Goal: Information Seeking & Learning: Learn about a topic

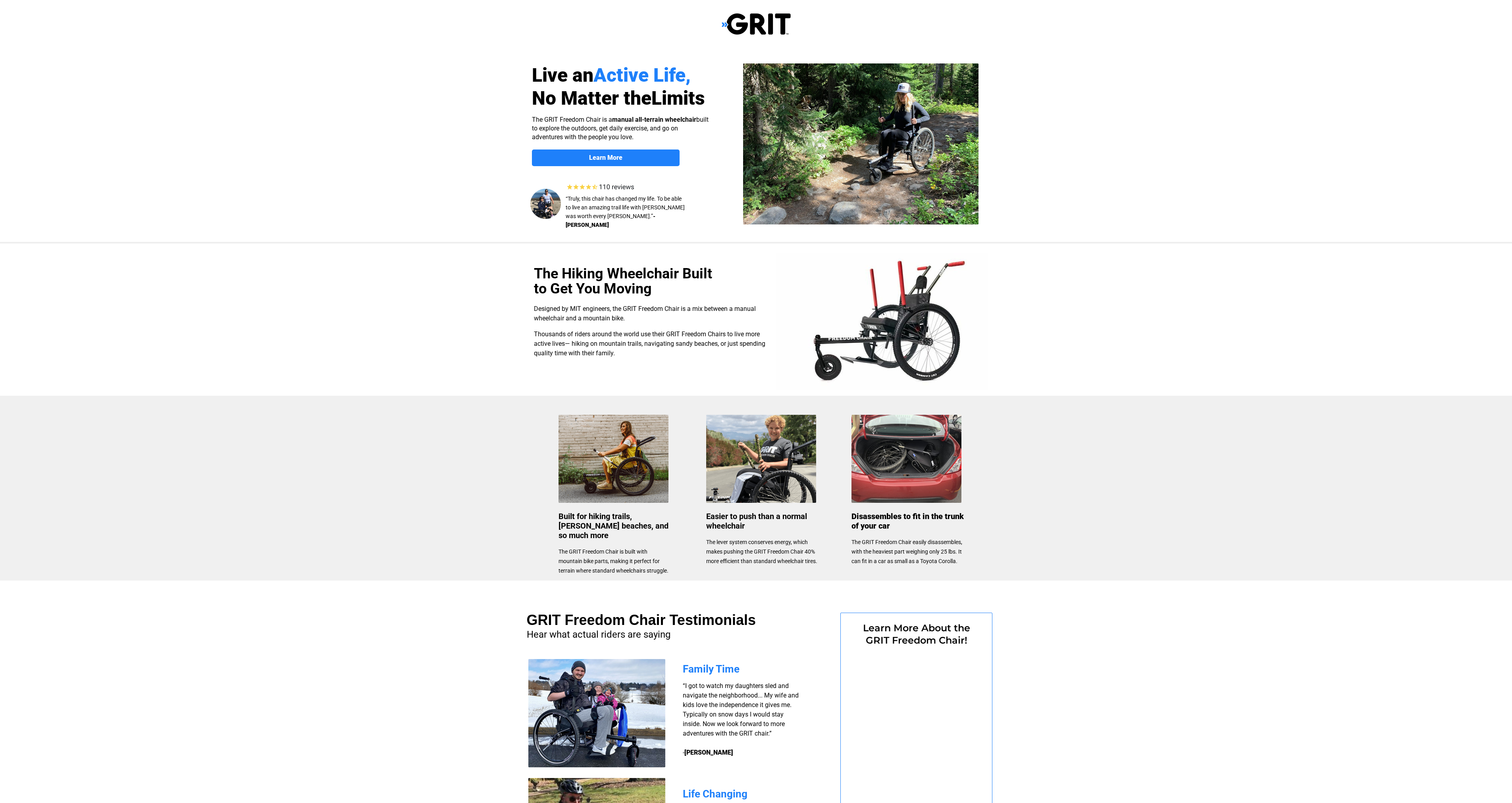
select select "US"
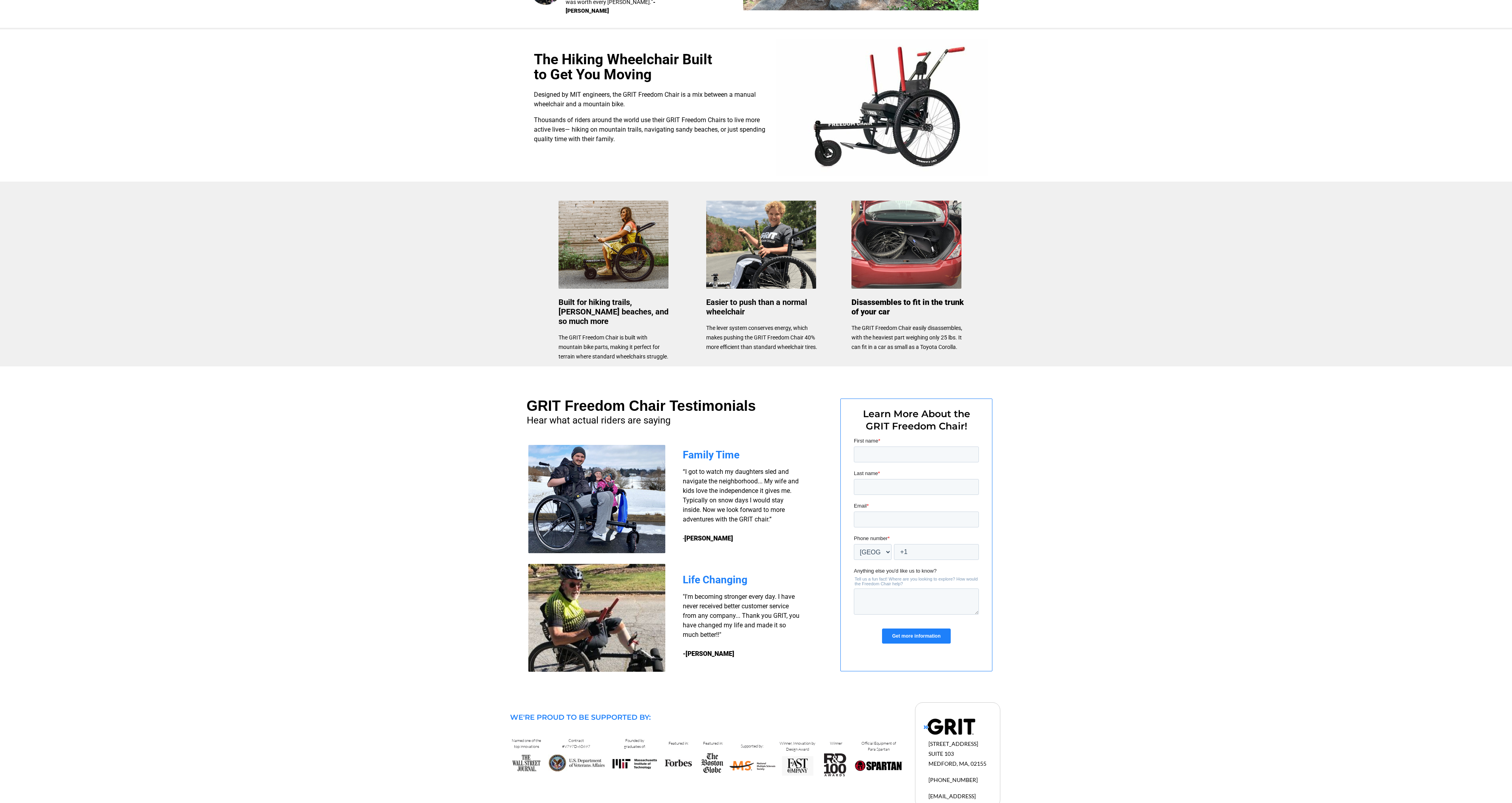
scroll to position [236, 0]
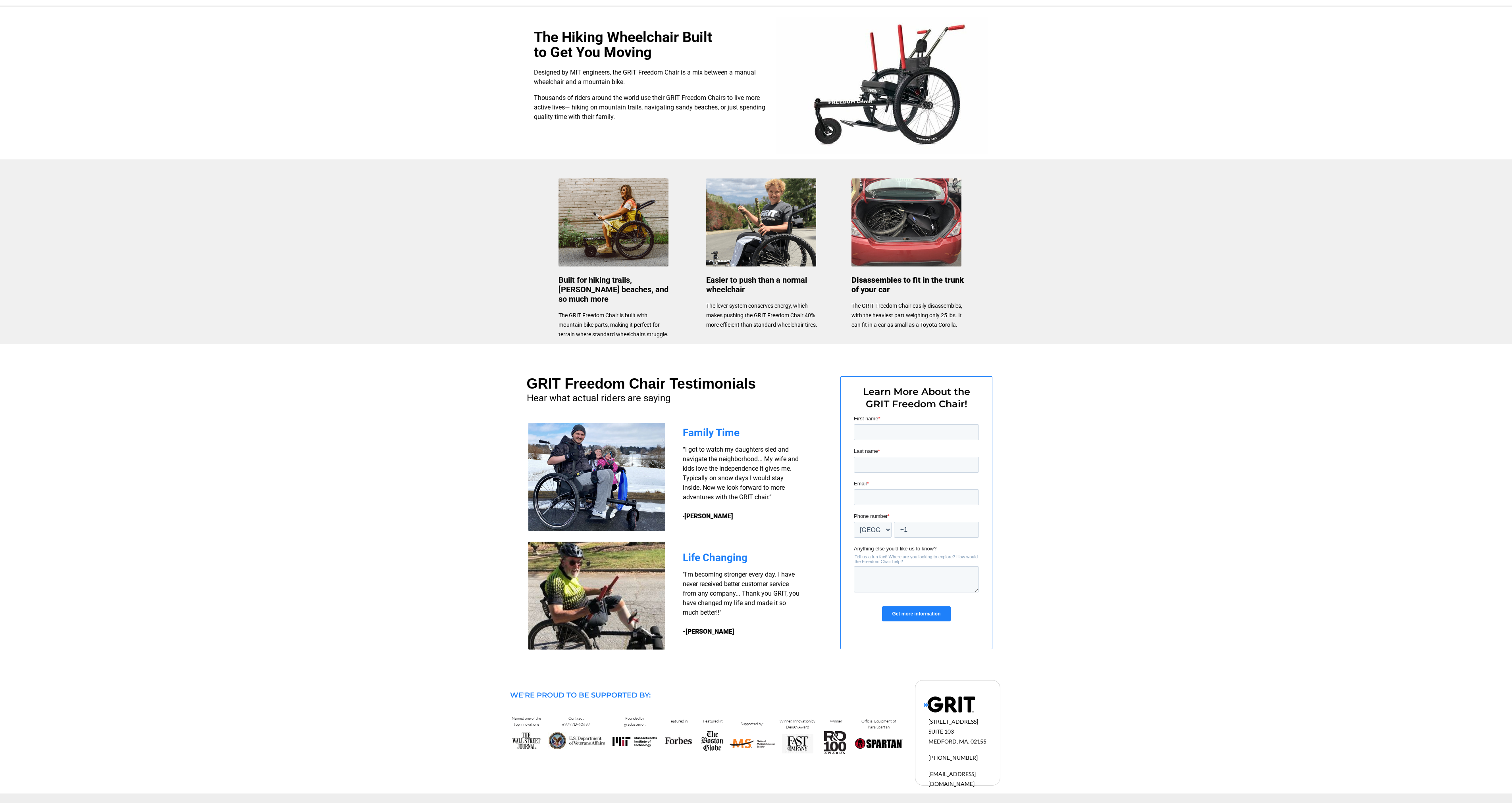
click at [949, 700] on img at bounding box center [948, 705] width 52 height 17
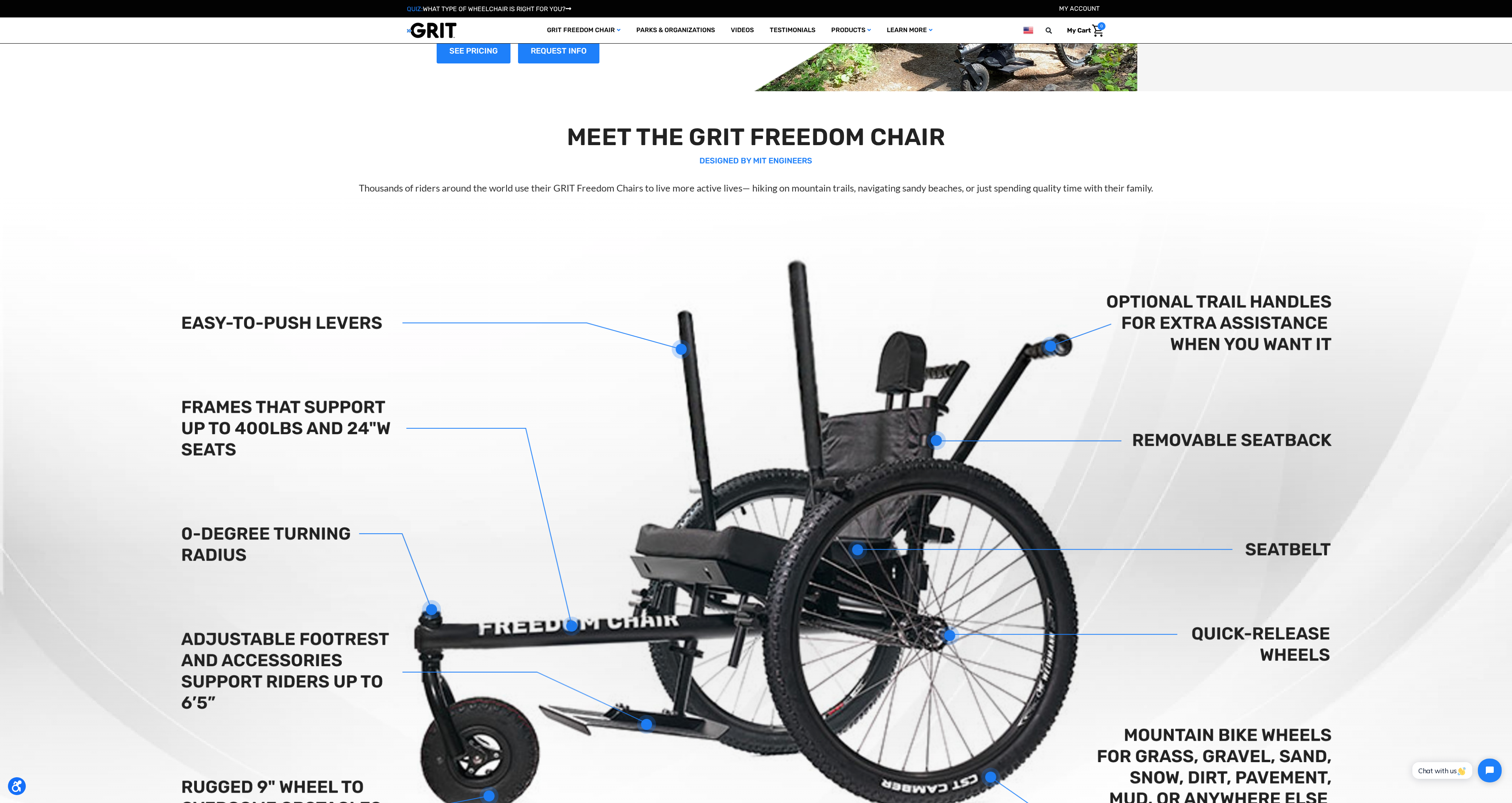
scroll to position [116, 0]
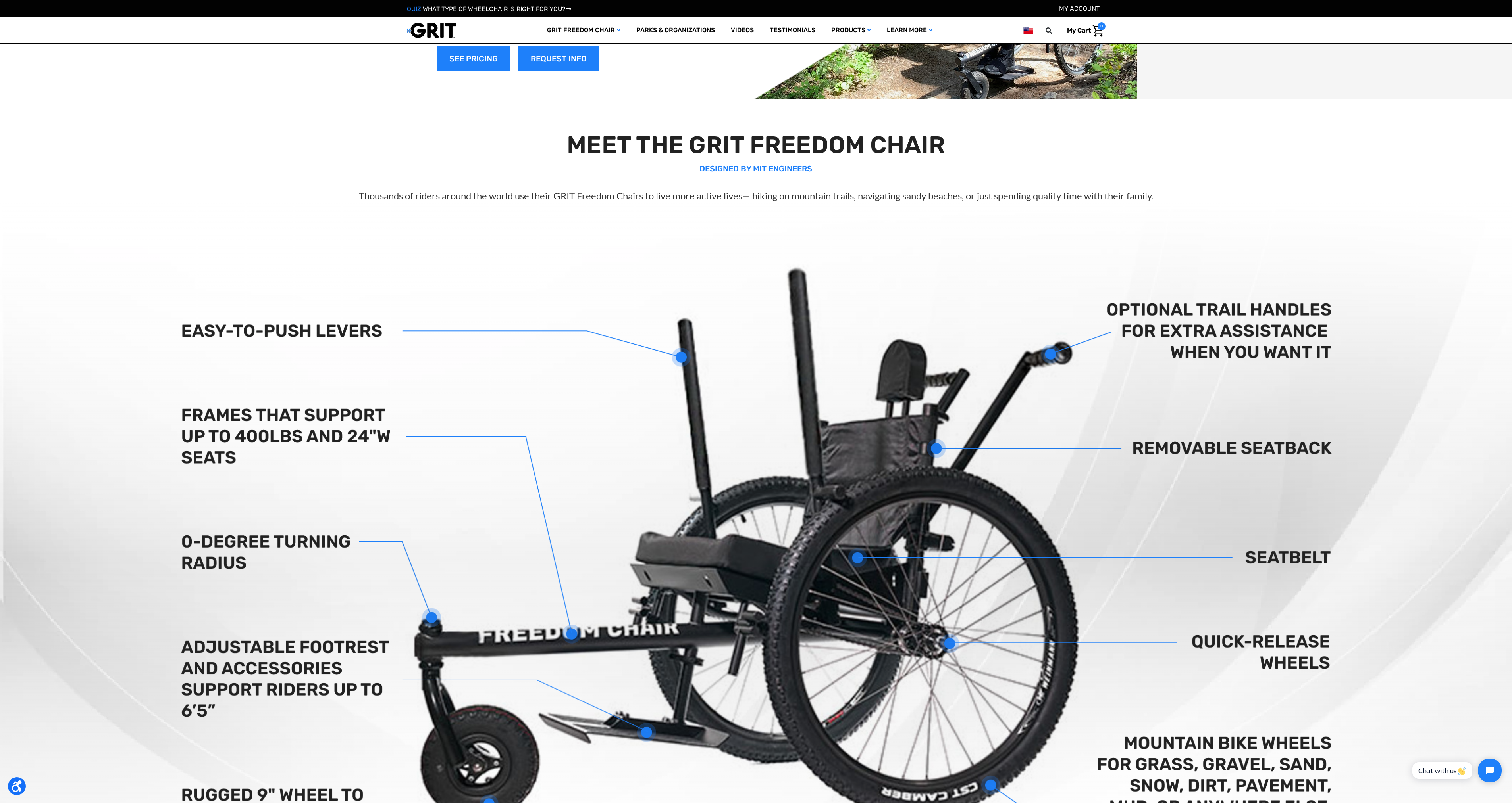
click at [490, 9] on link "QUIZ: WHAT TYPE OF WHEELCHAIR IS RIGHT FOR YOU?" at bounding box center [489, 9] width 164 height 8
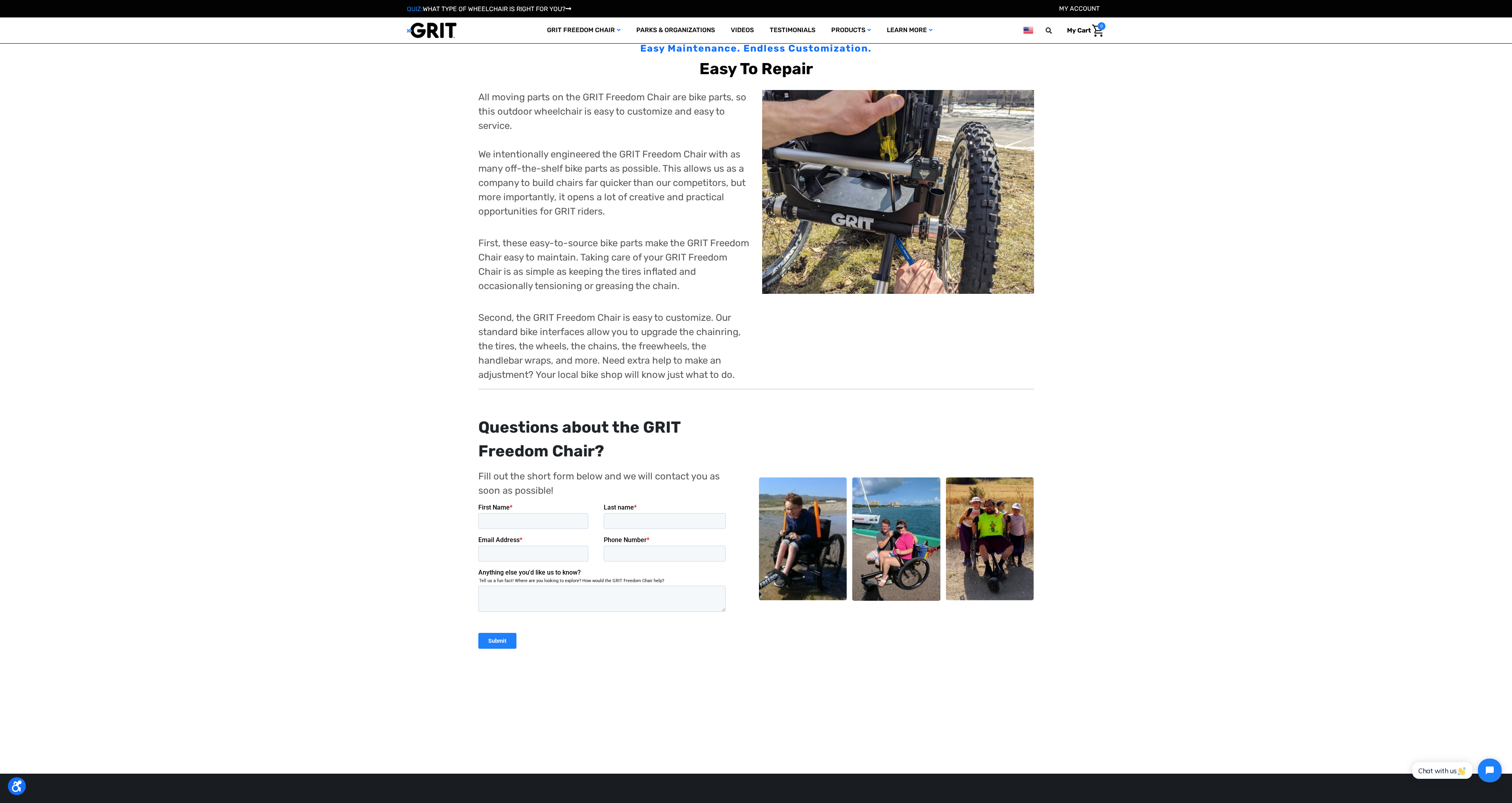
scroll to position [1324, 0]
